Goal: Find specific page/section

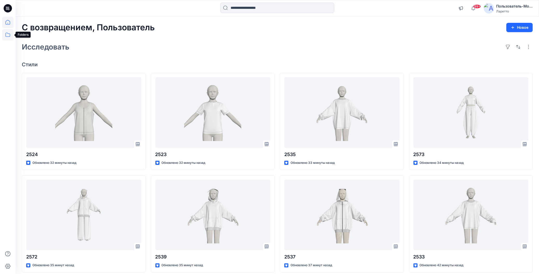
click at [6, 36] on icon at bounding box center [7, 34] width 11 height 11
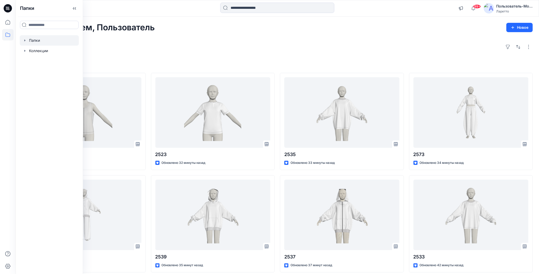
click at [30, 43] on div at bounding box center [49, 40] width 59 height 10
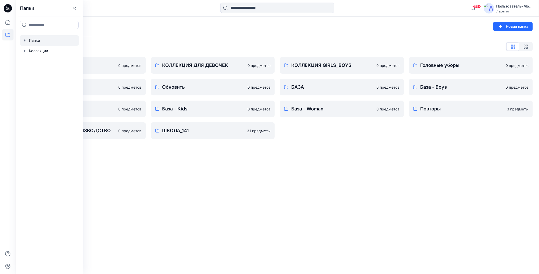
click at [449, 178] on div "Папки Новая папка Список папок КОЛЛЕКЦИЯ BOY'S 0 предметов Разное 0 предметов Б…" at bounding box center [278, 146] width 524 height 258
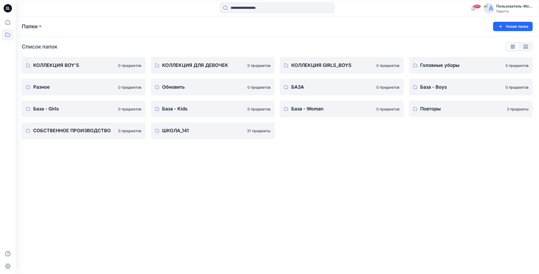
click at [10, 6] on icon at bounding box center [8, 8] width 8 height 8
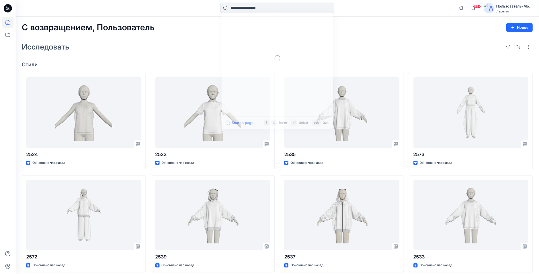
click at [274, 10] on input at bounding box center [277, 8] width 114 height 10
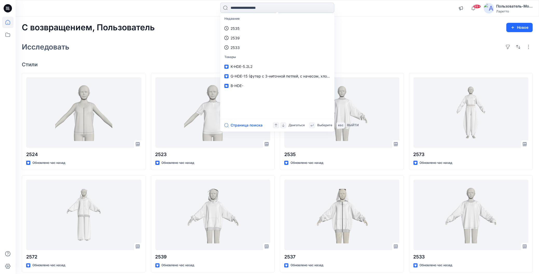
paste input "*******"
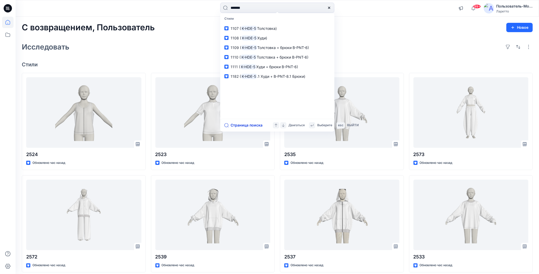
type input "*******"
click at [229, 126] on button "Страница поиска" at bounding box center [243, 125] width 38 height 6
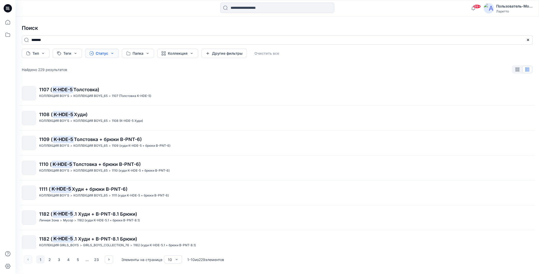
click at [114, 50] on button "Статус" at bounding box center [102, 53] width 34 height 9
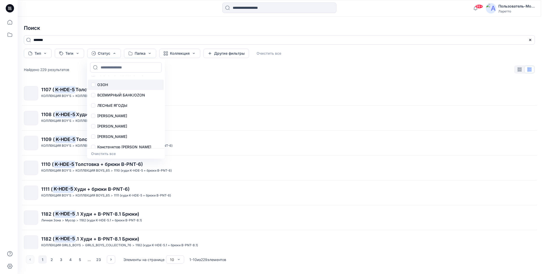
scroll to position [11, 0]
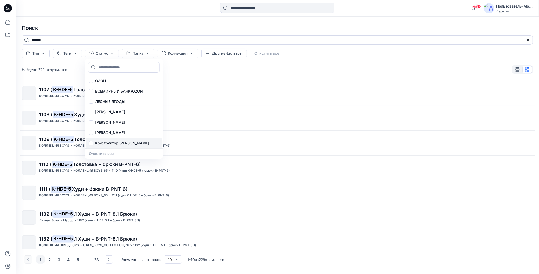
click at [122, 142] on p "Конструктор [PERSON_NAME]" at bounding box center [122, 143] width 54 height 6
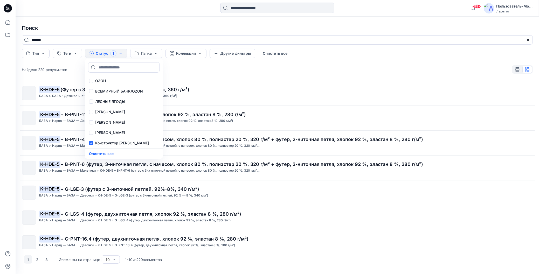
click at [162, 27] on h4 "Поиск" at bounding box center [277, 28] width 519 height 15
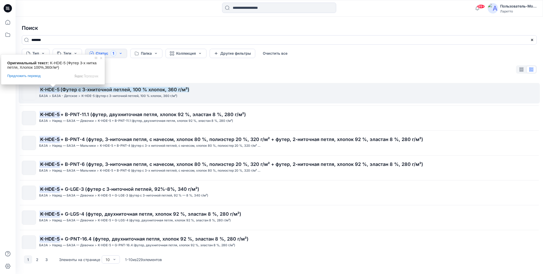
click at [47, 89] on ya-tr-span "K-HDE-5" at bounding box center [49, 89] width 19 height 5
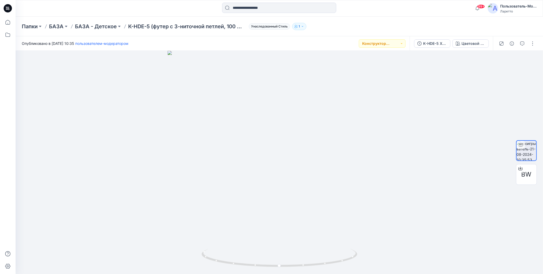
click at [349, 21] on div "Папки БАЗА БАЗА - Детское K-HDE-5 (футер с 3-ниточной петлей, 100 % хлопок, 360…" at bounding box center [280, 27] width 528 height 20
click at [331, 32] on div "Папки БАЗА БАЗА - Детское K-HDE-5 (футер с 3-ниточной петлей, 100 % хлопок, 360…" at bounding box center [280, 27] width 528 height 20
click at [344, 26] on div "Папки БАЗА БАЗА - Детское K-HDE-5 (футер с 3-ниточной петлей, 100 % хлопок, 360…" at bounding box center [259, 26] width 475 height 7
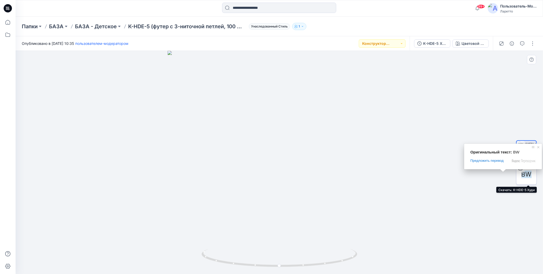
click at [521, 171] on div at bounding box center [520, 169] width 8 height 8
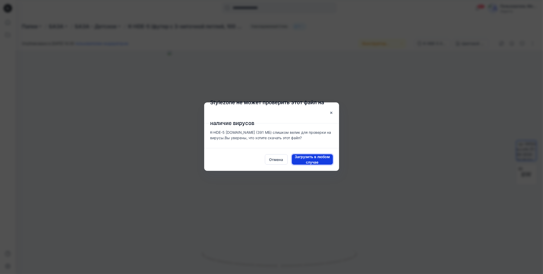
click at [297, 162] on span "Загрузить в любом случае" at bounding box center [312, 159] width 41 height 11
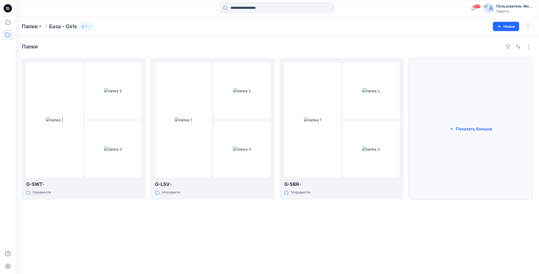
click at [452, 131] on button "Показать больше" at bounding box center [471, 129] width 124 height 142
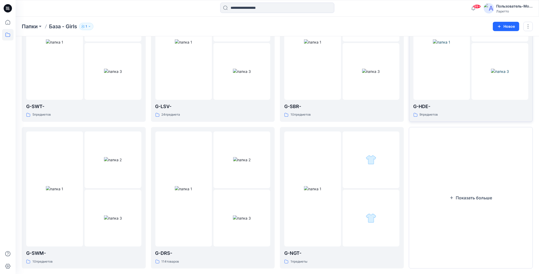
scroll to position [104, 0]
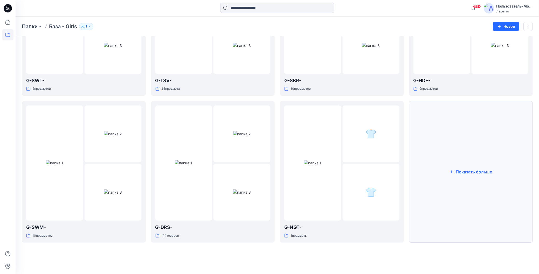
click at [444, 145] on button "Показать больше" at bounding box center [471, 172] width 124 height 142
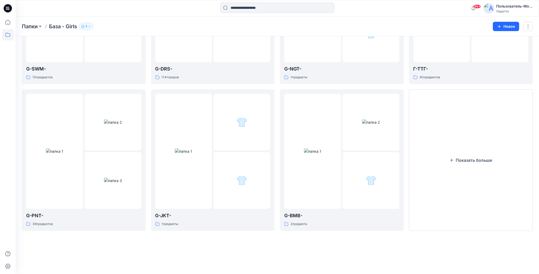
scroll to position [263, 0]
click at [444, 145] on button "Показать больше" at bounding box center [471, 161] width 124 height 142
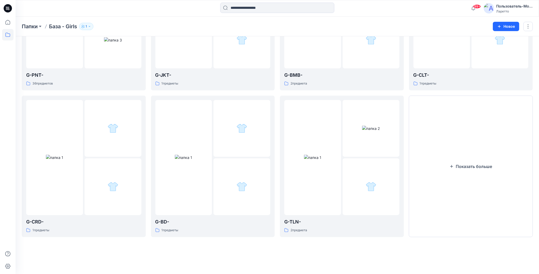
scroll to position [410, 0]
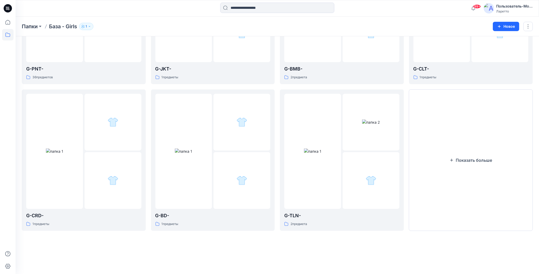
click at [444, 145] on button "Показать больше" at bounding box center [471, 161] width 124 height 142
click at [446, 147] on button "Показать больше" at bounding box center [471, 161] width 124 height 142
click at [447, 147] on button "Показать больше" at bounding box center [471, 161] width 124 height 142
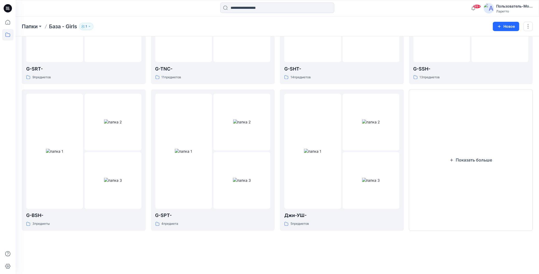
scroll to position [851, 0]
click at [447, 147] on button "Показать больше" at bounding box center [471, 161] width 124 height 142
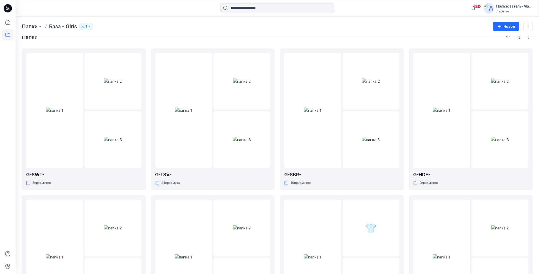
scroll to position [0, 0]
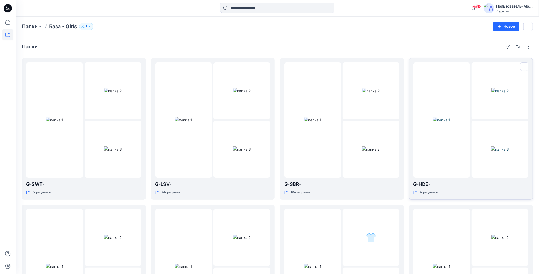
click at [450, 123] on img at bounding box center [441, 119] width 17 height 5
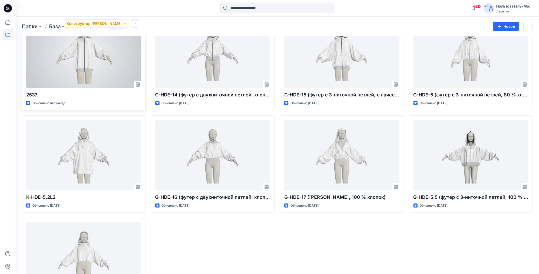
scroll to position [52, 0]
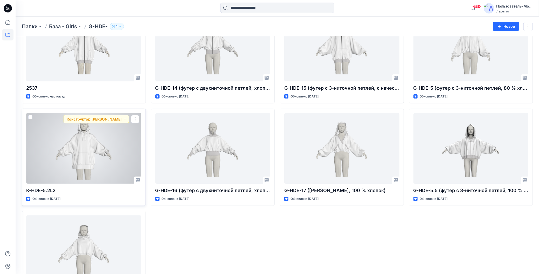
click at [74, 163] on div at bounding box center [83, 148] width 115 height 71
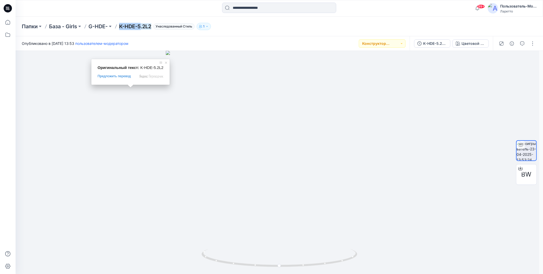
drag, startPoint x: 118, startPoint y: 19, endPoint x: 142, endPoint y: 25, distance: 24.5
click at [142, 25] on div "Папки База - Girls G-HDE- K-HDE-5.2L2 Унаследованный Стиль 1" at bounding box center [280, 27] width 528 height 20
copy ya-tr-span "K-HDE-5"
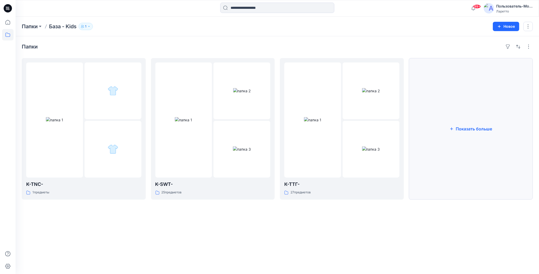
click at [441, 133] on button "Показать больше" at bounding box center [471, 129] width 124 height 142
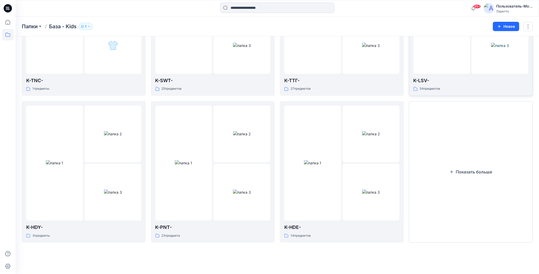
scroll to position [117, 0]
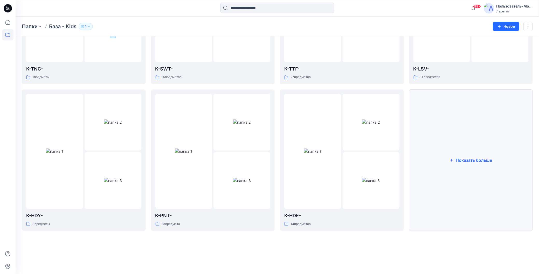
click at [442, 137] on button "Показать больше" at bounding box center [471, 161] width 124 height 142
click at [442, 137] on button "Показывать меньше" at bounding box center [471, 161] width 124 height 142
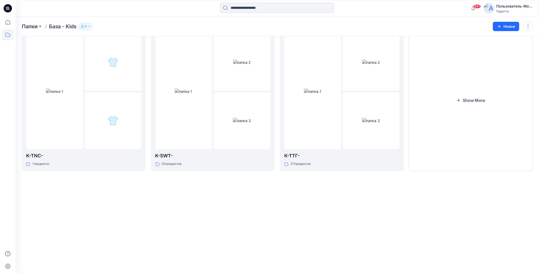
scroll to position [30, 0]
click at [442, 137] on button "Показать больше" at bounding box center [471, 101] width 124 height 142
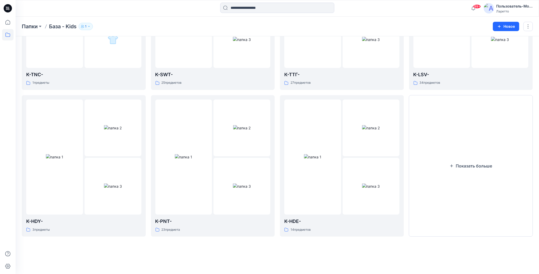
scroll to position [117, 0]
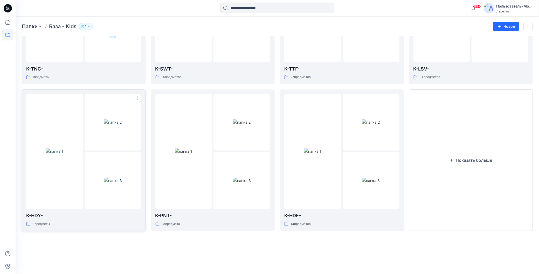
click at [55, 154] on img at bounding box center [54, 151] width 17 height 5
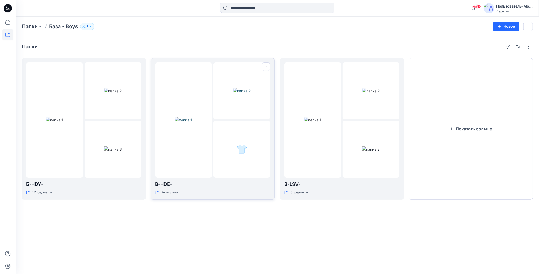
click at [214, 169] on div at bounding box center [242, 149] width 57 height 57
